Goal: Complete application form

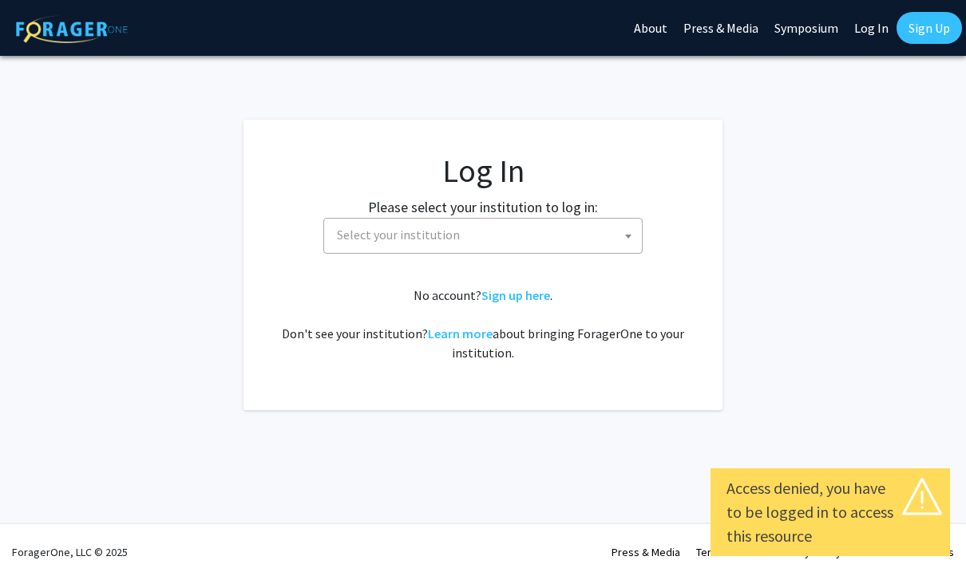
select select
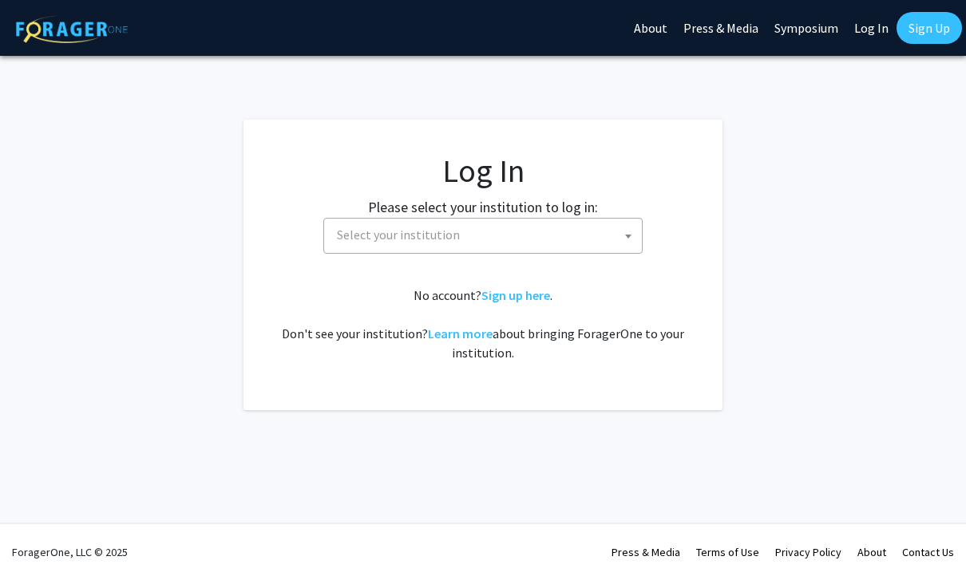
click at [627, 239] on span at bounding box center [628, 236] width 16 height 35
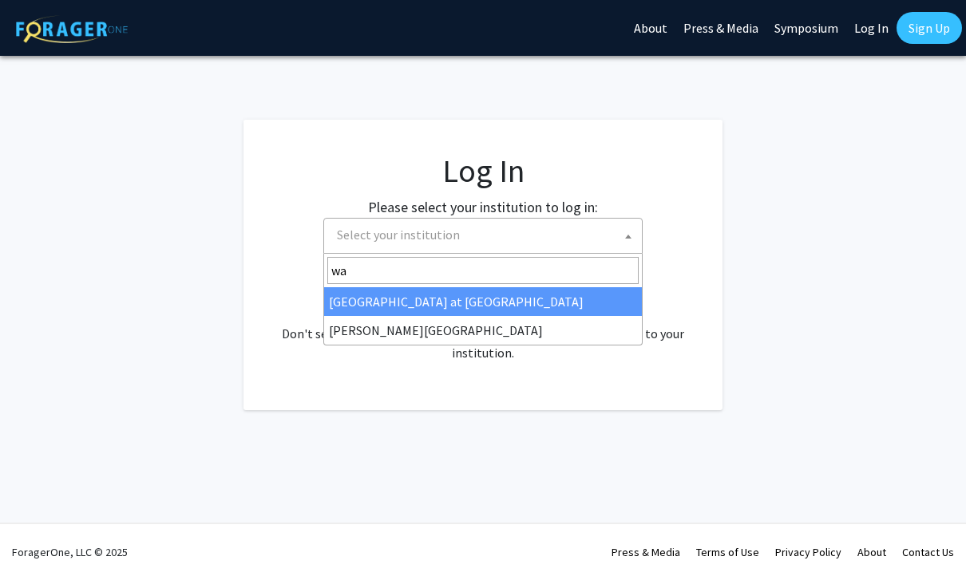
type input "way"
select select "21"
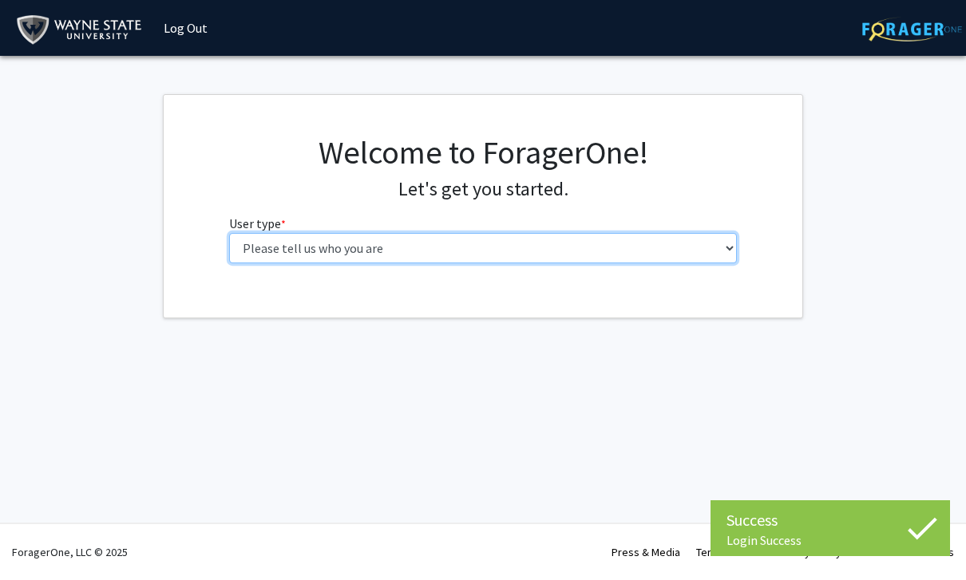
click at [710, 250] on select "Please tell us who you are Undergraduate Student Master's Student Doctoral Cand…" at bounding box center [483, 248] width 508 height 30
select select "1: undergrad"
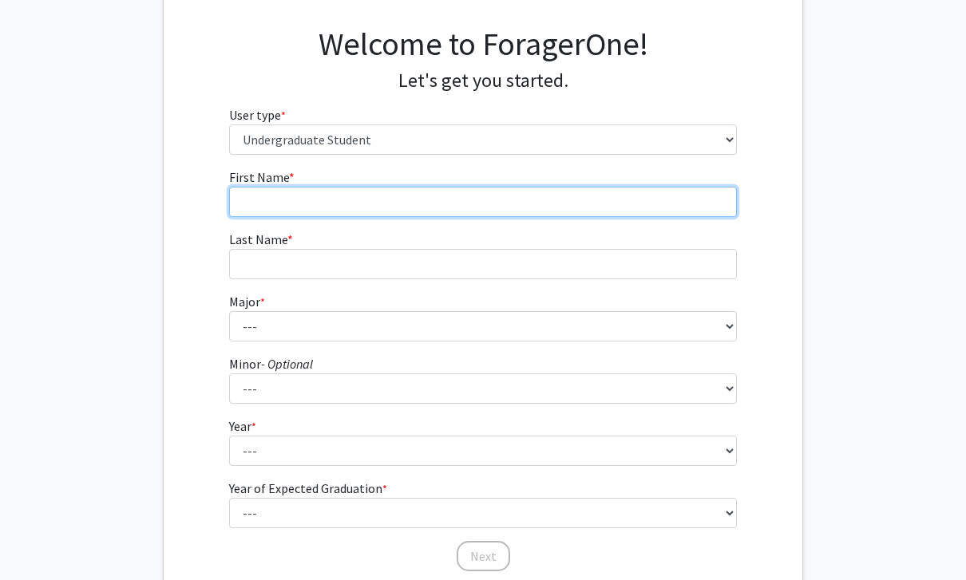
click at [701, 210] on input "First Name * required" at bounding box center [483, 203] width 508 height 30
